Goal: Task Accomplishment & Management: Manage account settings

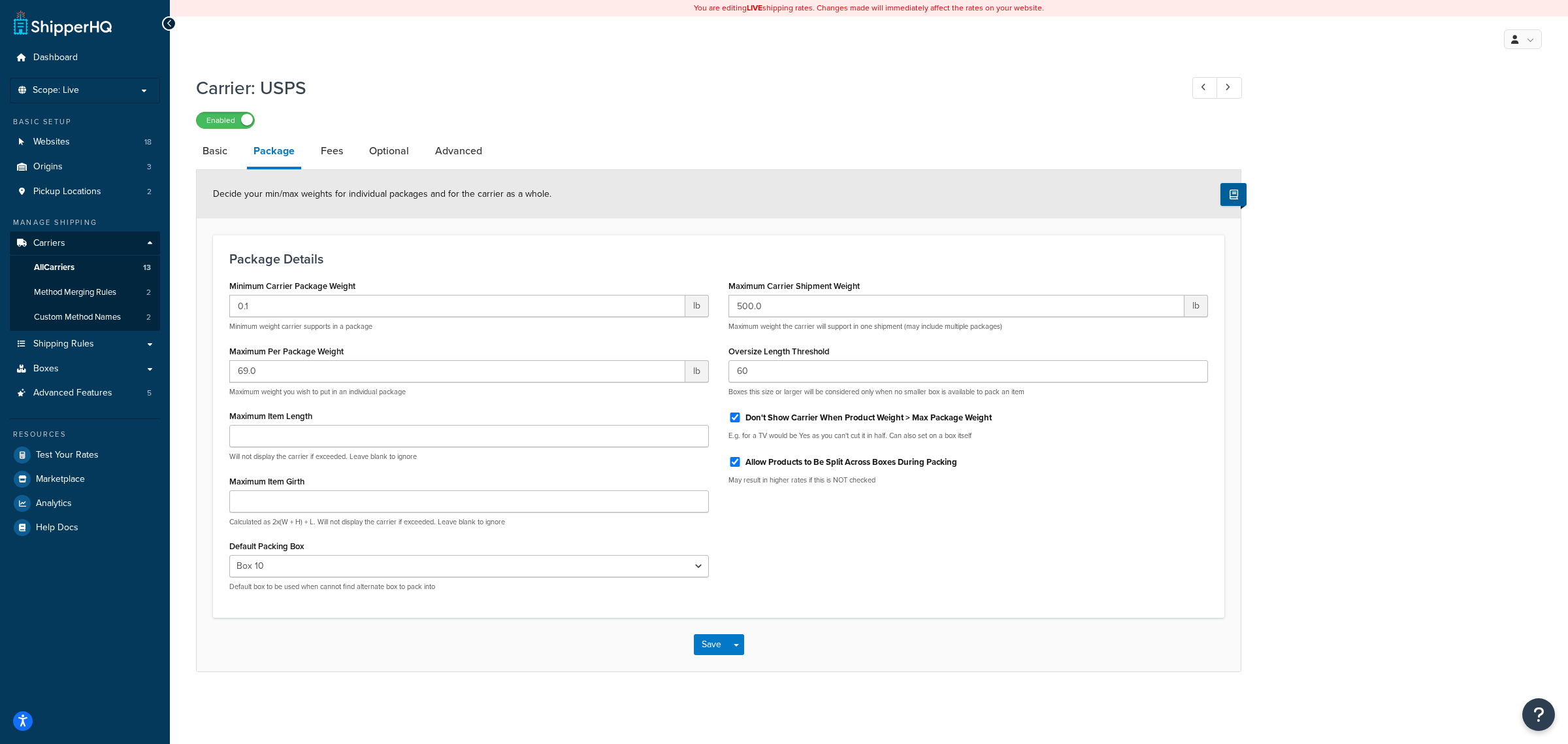
select select "129678"
click at [56, 268] on span "All Carriers" at bounding box center [54, 267] width 40 height 11
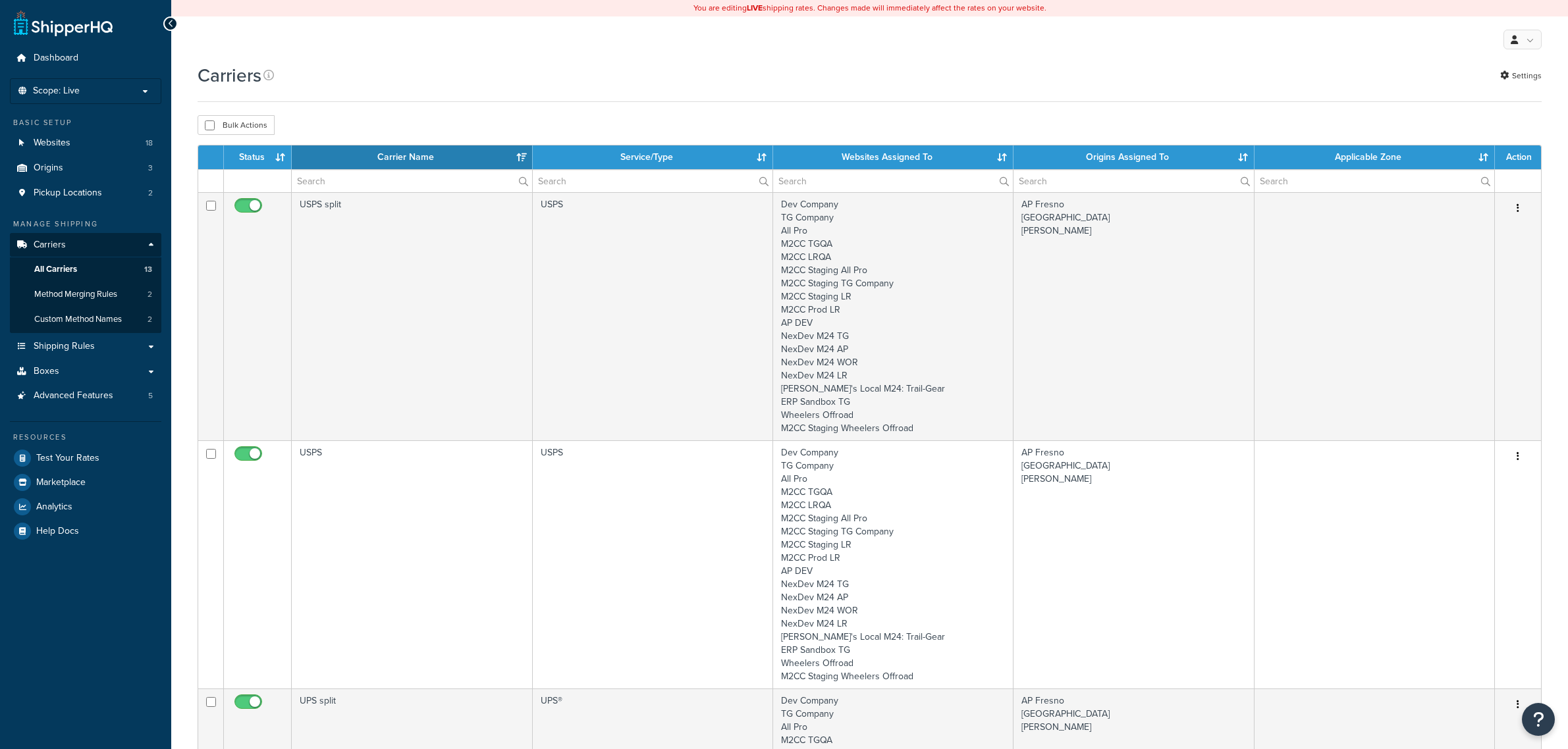
select select "15"
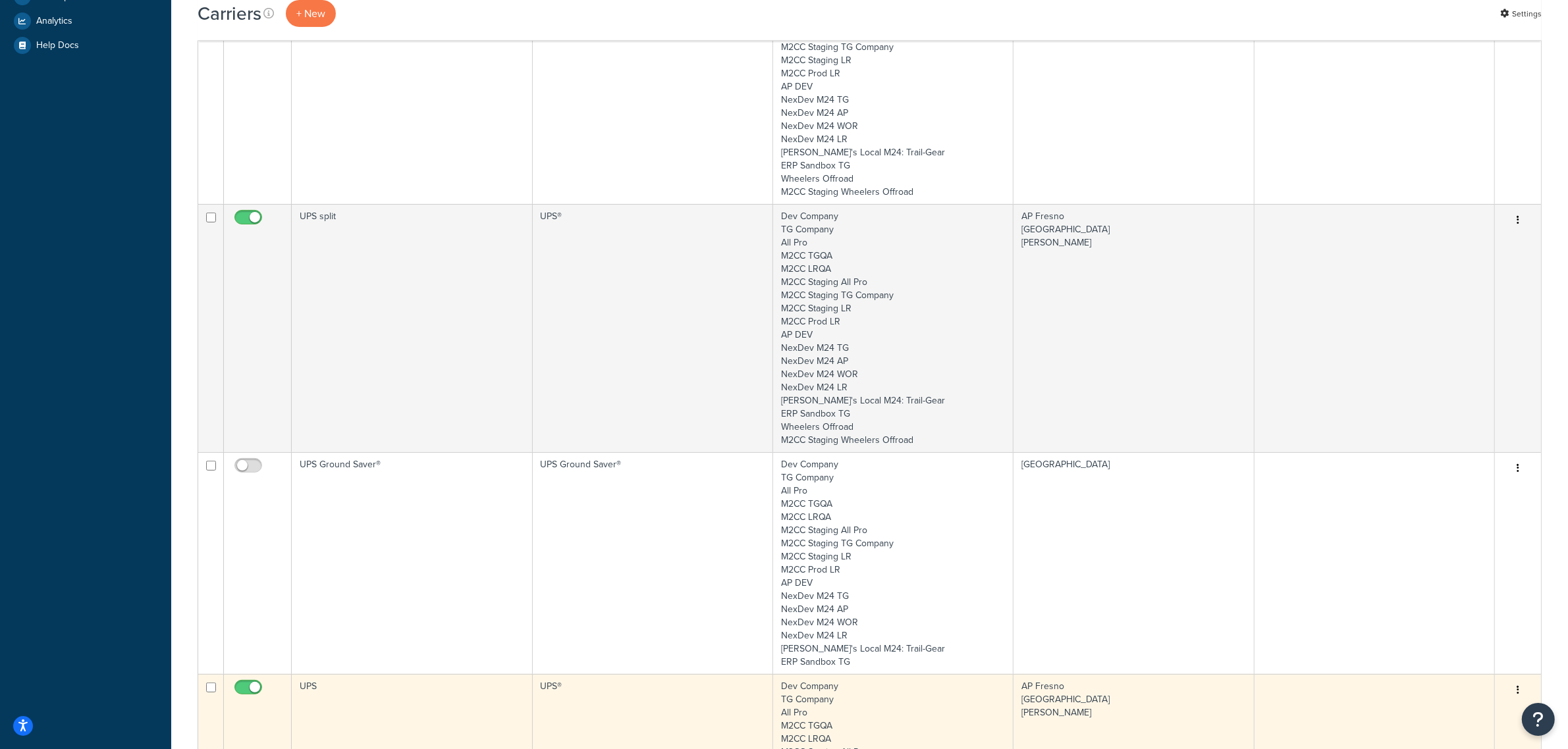
scroll to position [659, 0]
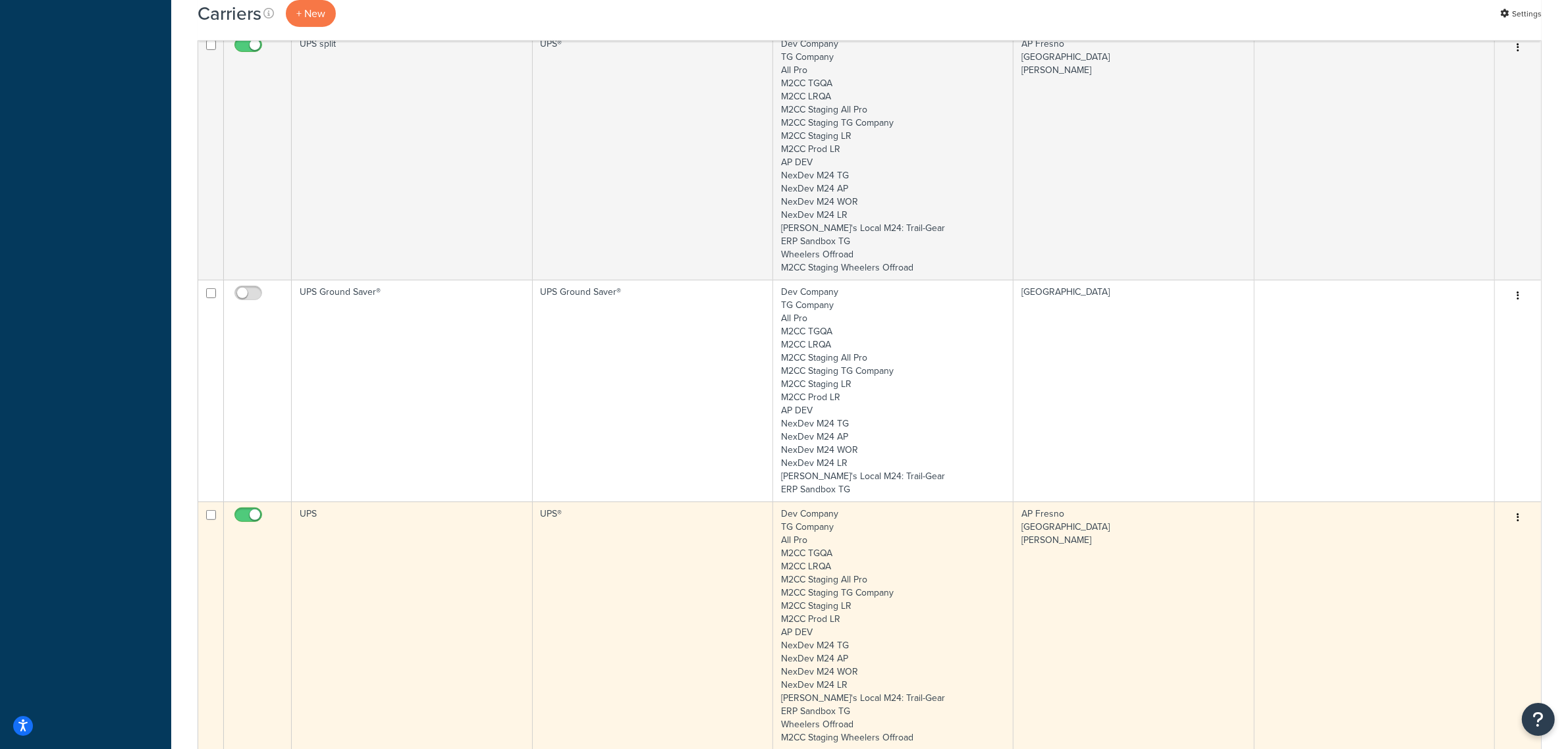
click at [340, 531] on td "UPS" at bounding box center [411, 626] width 240 height 248
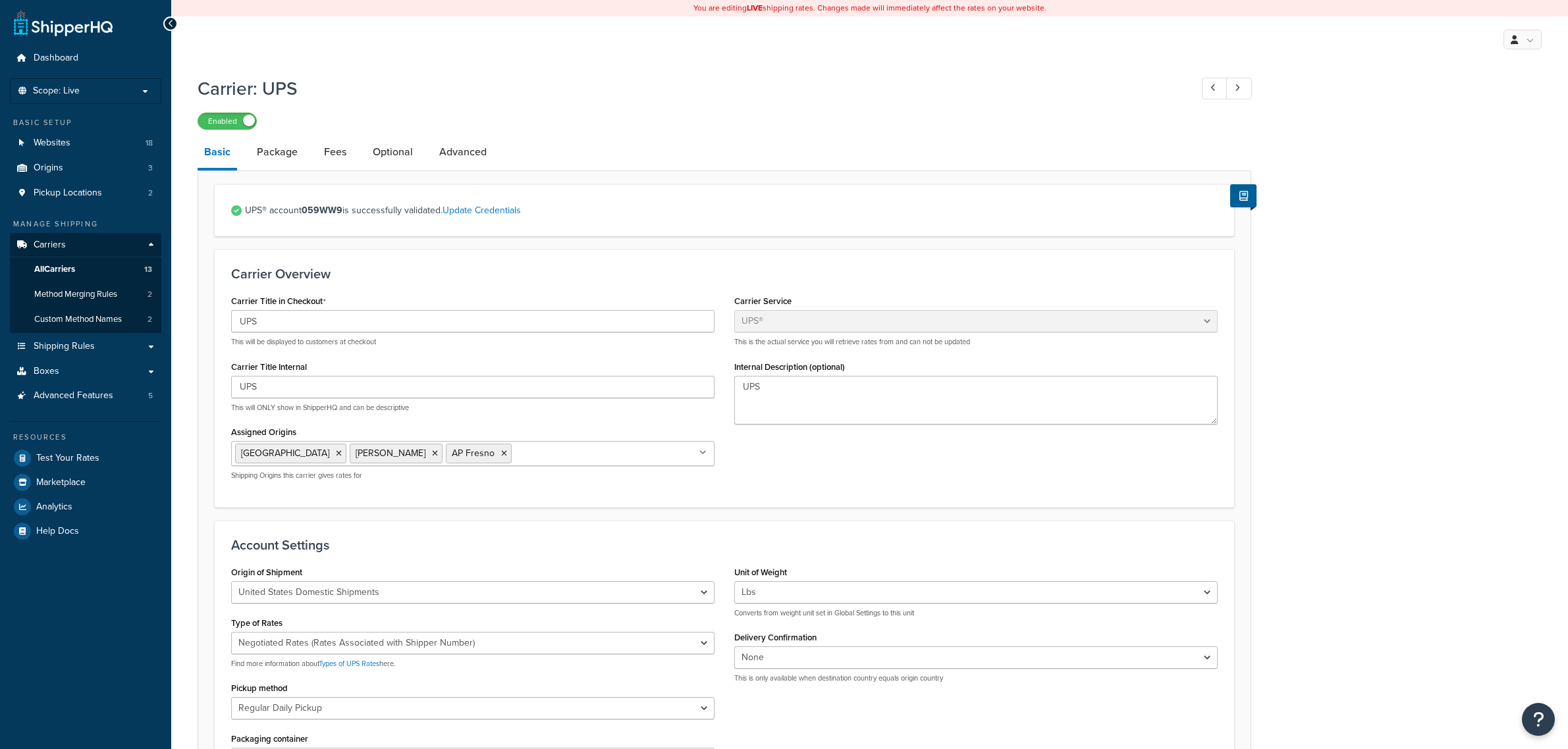
select select "ups"
click at [38, 54] on span "Dashboard" at bounding box center [56, 58] width 45 height 12
